Goal: Check status: Check status

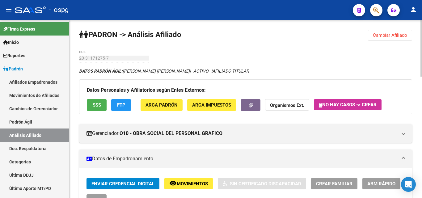
click at [422, 15] on div "menu - ospg person Firma Express Inicio Calendario SSS Instructivos Contacto OS…" at bounding box center [211, 99] width 422 height 198
click at [397, 31] on button "Cambiar Afiliado" at bounding box center [390, 35] width 44 height 11
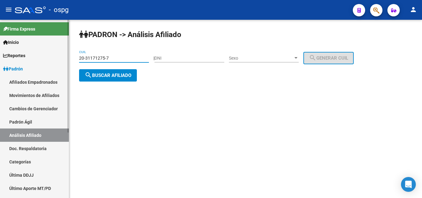
drag, startPoint x: 115, startPoint y: 57, endPoint x: 36, endPoint y: 56, distance: 79.5
click at [36, 56] on mat-sidenav-container "Firma Express Inicio Calendario SSS Instructivos Contacto OS Reportes Ingresos …" at bounding box center [211, 109] width 422 height 178
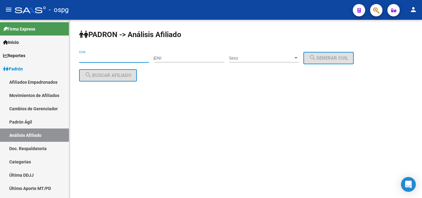
paste input "23-20109596-4"
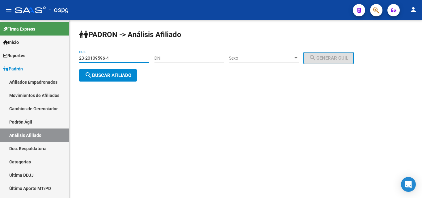
type input "23-20109596-4"
click at [111, 78] on button "search Buscar afiliado" at bounding box center [108, 75] width 58 height 12
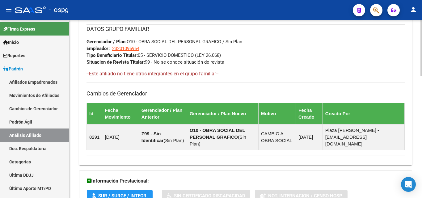
scroll to position [388, 0]
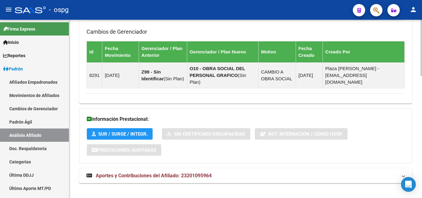
click at [422, 187] on div at bounding box center [422, 168] width 2 height 56
click at [188, 173] on span "Aportes y Contribuciones del Afiliado: 23201095964" at bounding box center [154, 176] width 116 height 6
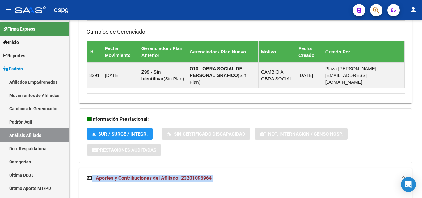
drag, startPoint x: 421, startPoint y: 110, endPoint x: 422, endPoint y: 143, distance: 32.5
click at [422, 143] on div "PADRON -> Análisis Afiliado Cambiar Afiliado 23-20109596-4 CUIL DATOS PADRÓN ÁG…" at bounding box center [246, 59] width 355 height 855
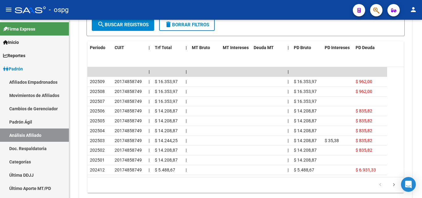
scroll to position [644, 0]
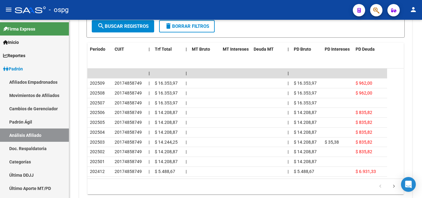
click at [422, 177] on div at bounding box center [422, 172] width 2 height 37
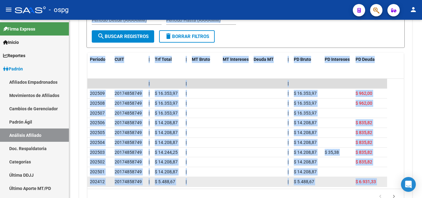
click at [204, 177] on datatable-body-cell at bounding box center [205, 182] width 31 height 10
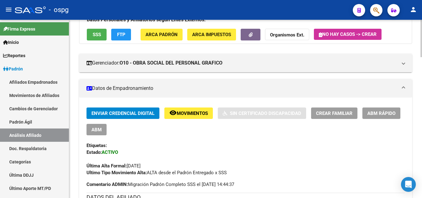
click at [421, 35] on div at bounding box center [422, 52] width 2 height 37
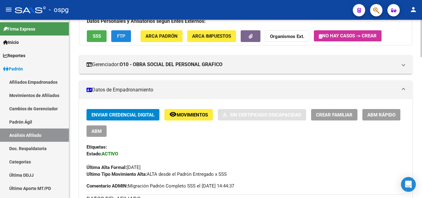
click at [126, 36] on button "FTP" at bounding box center [121, 35] width 20 height 11
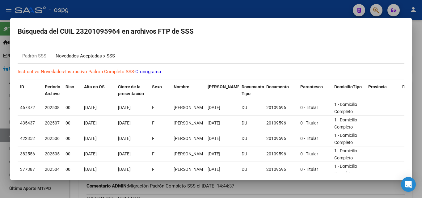
click at [64, 56] on div "Novedades Aceptadas x SSS" at bounding box center [85, 56] width 59 height 7
